Goal: Transaction & Acquisition: Subscribe to service/newsletter

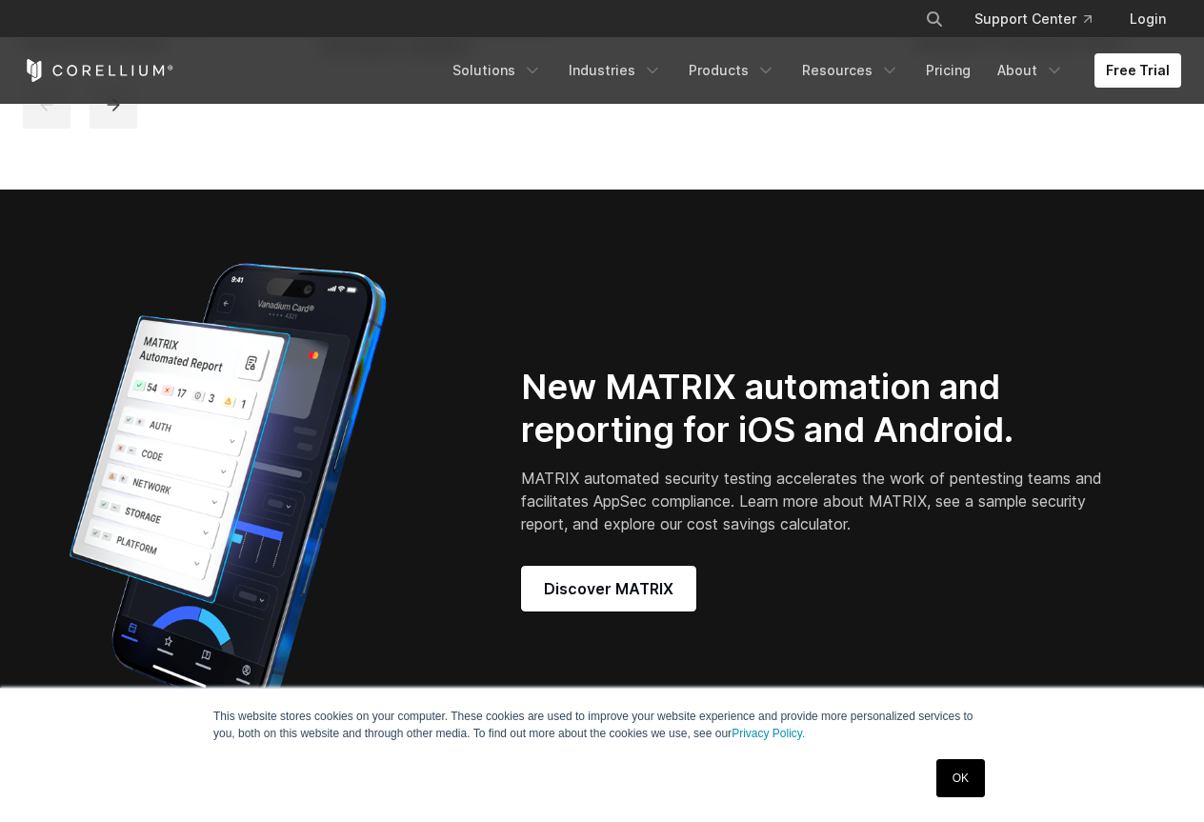
scroll to position [1619, 0]
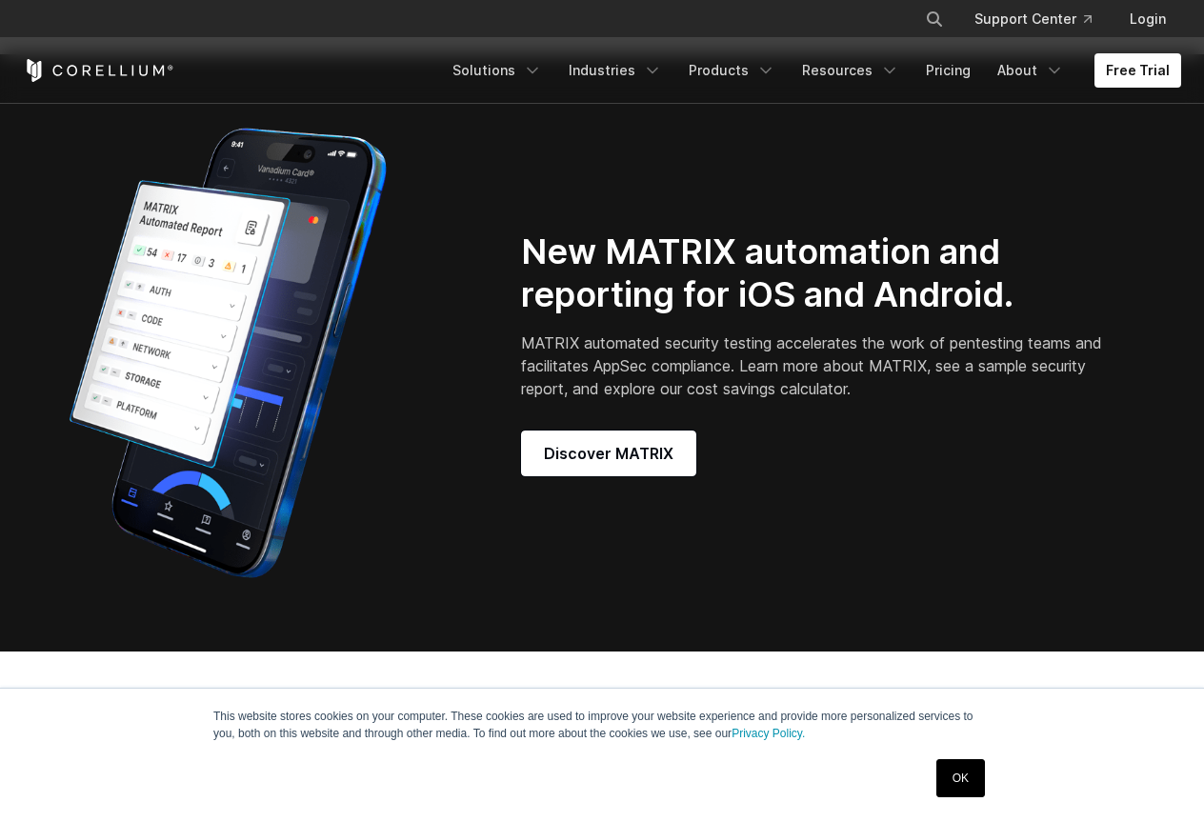
click at [966, 763] on link "OK" at bounding box center [960, 778] width 49 height 38
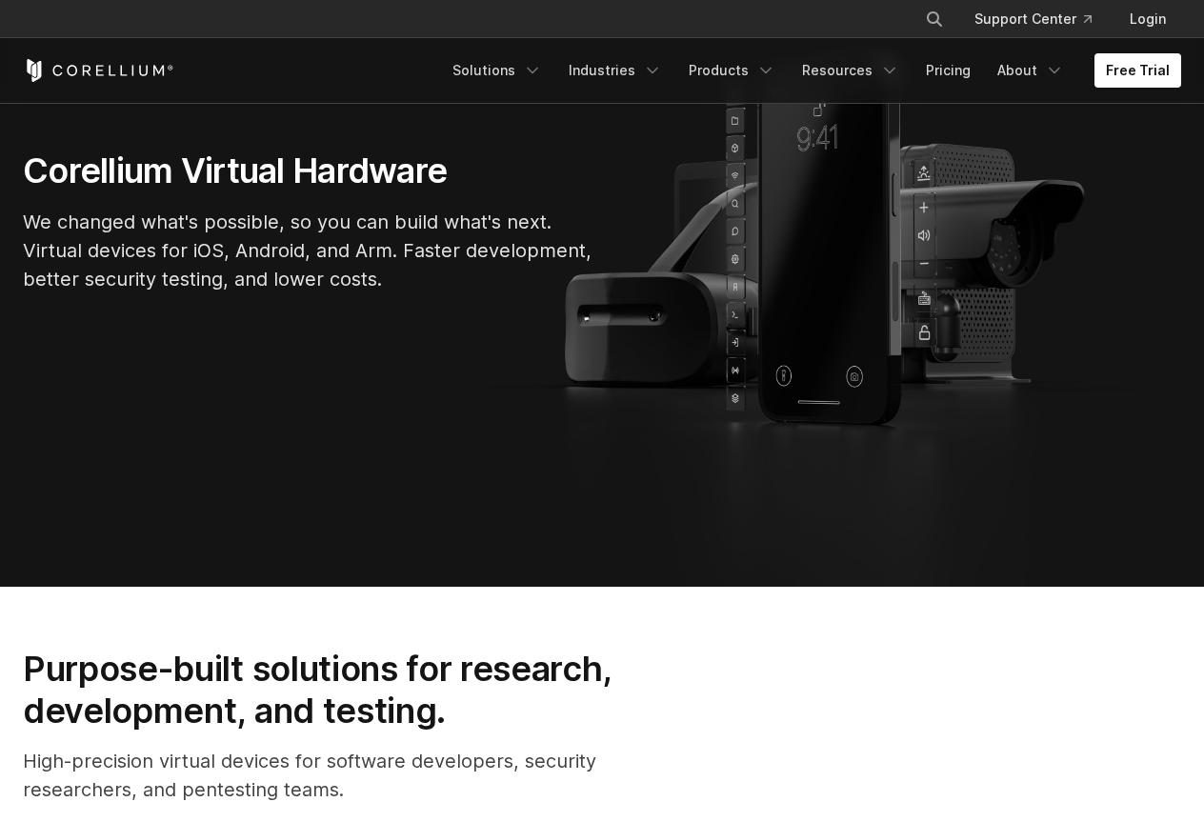
scroll to position [0, 0]
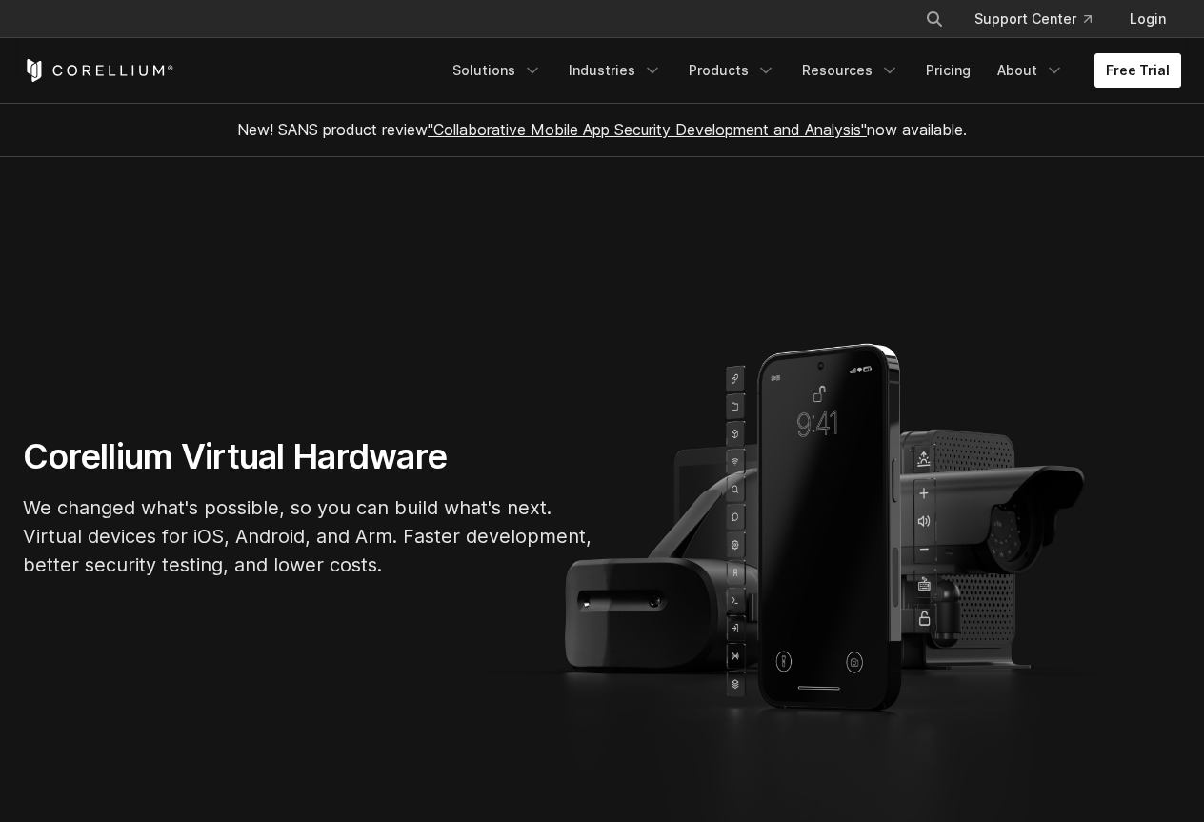
click at [1149, 67] on link "Free Trial" at bounding box center [1137, 70] width 87 height 34
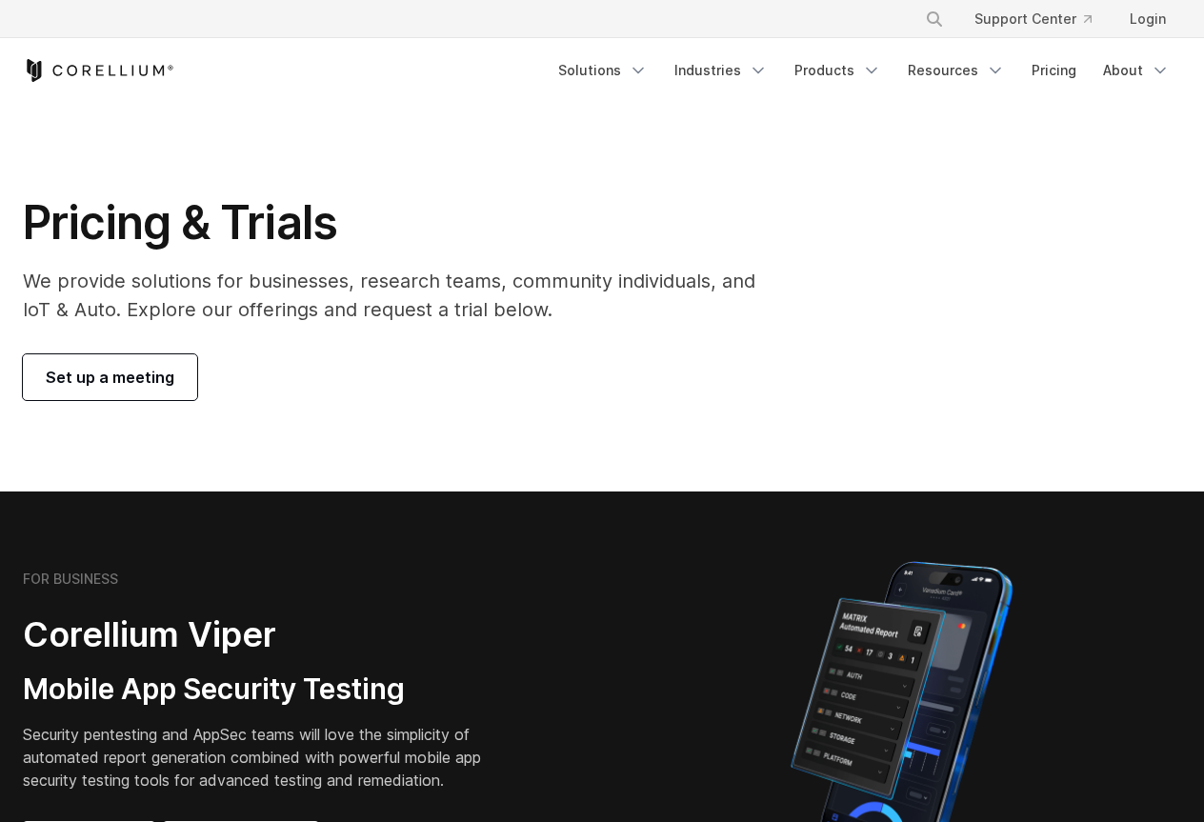
click at [150, 378] on span "Set up a meeting" at bounding box center [110, 377] width 129 height 23
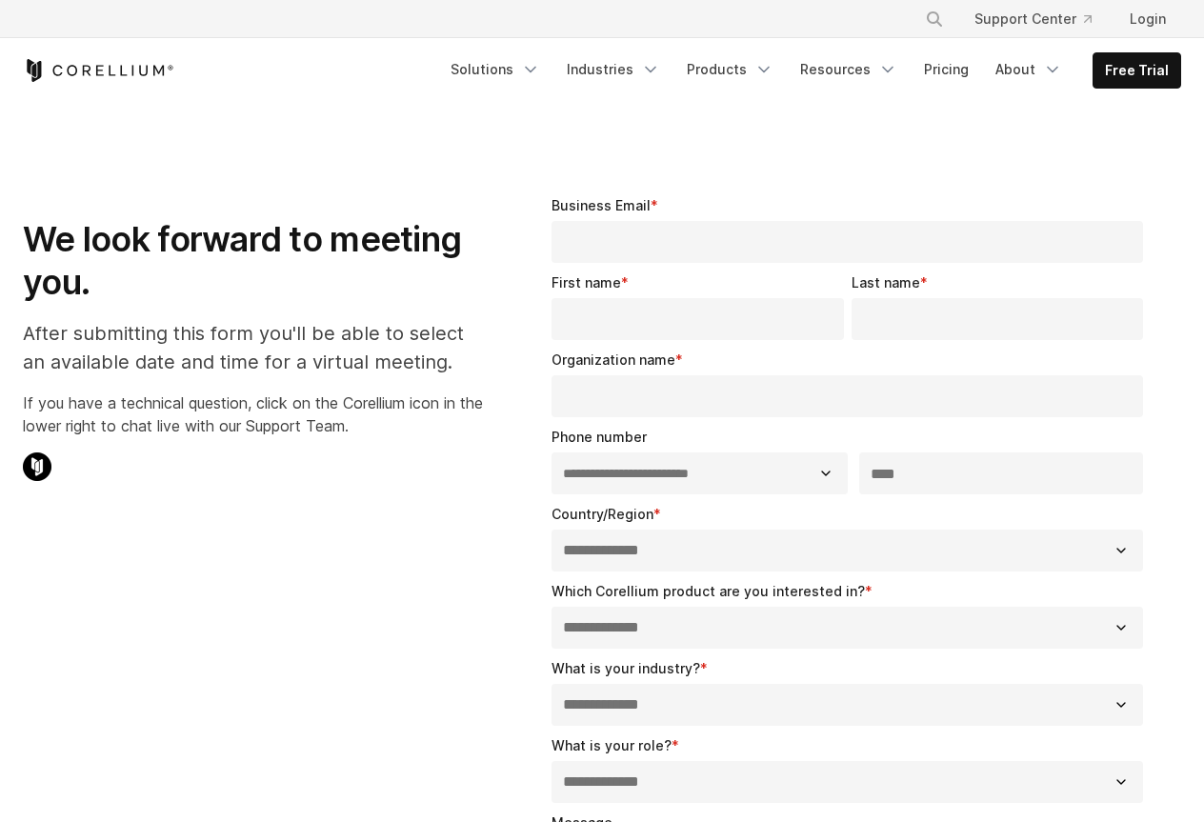
select select "**"
click at [1130, 72] on link "Free Trial" at bounding box center [1136, 70] width 87 height 34
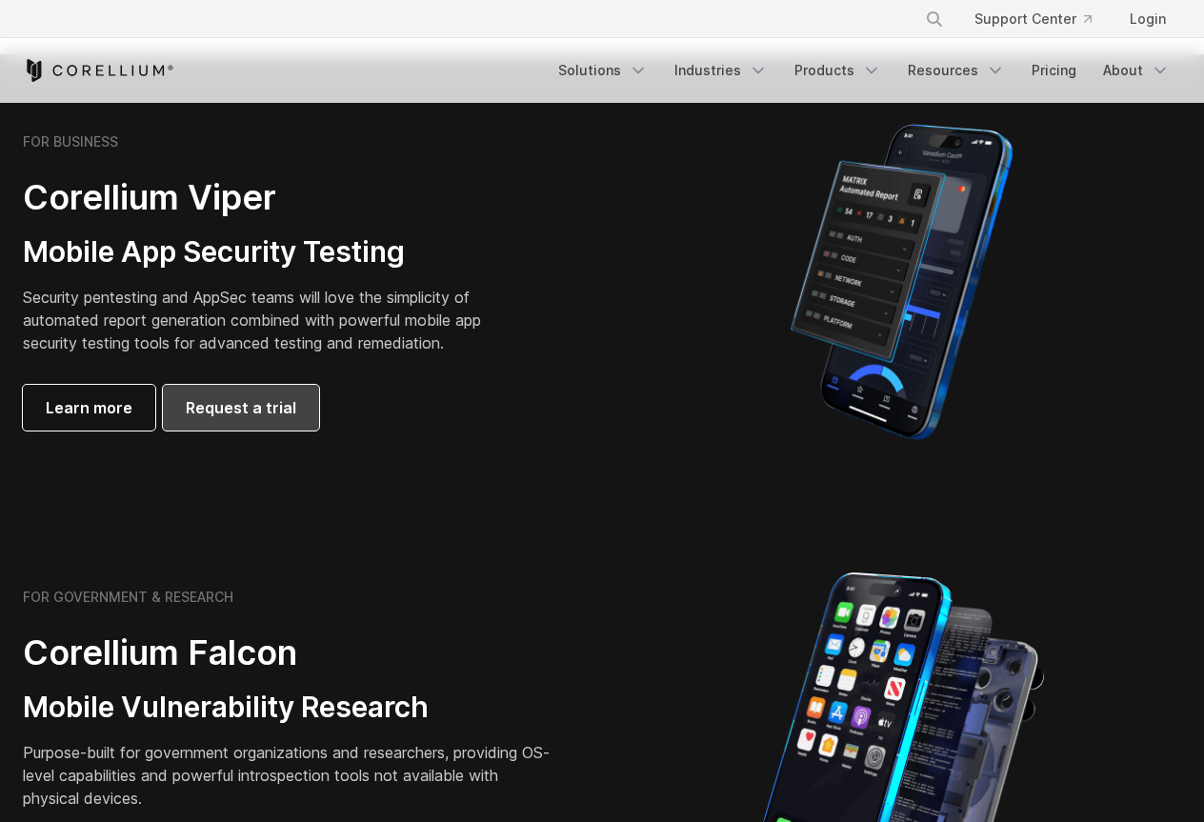
scroll to position [381, 0]
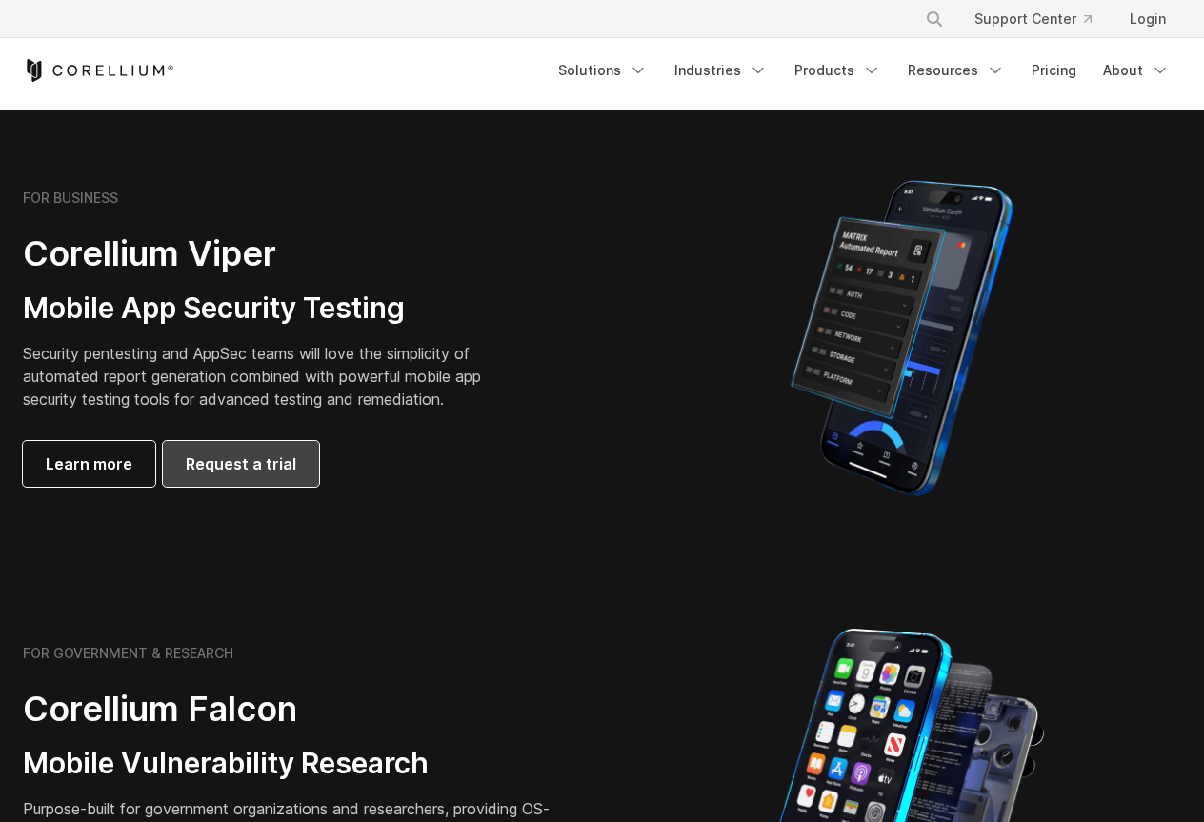
click at [287, 460] on span "Request a trial" at bounding box center [241, 463] width 110 height 23
